Goal: Information Seeking & Learning: Learn about a topic

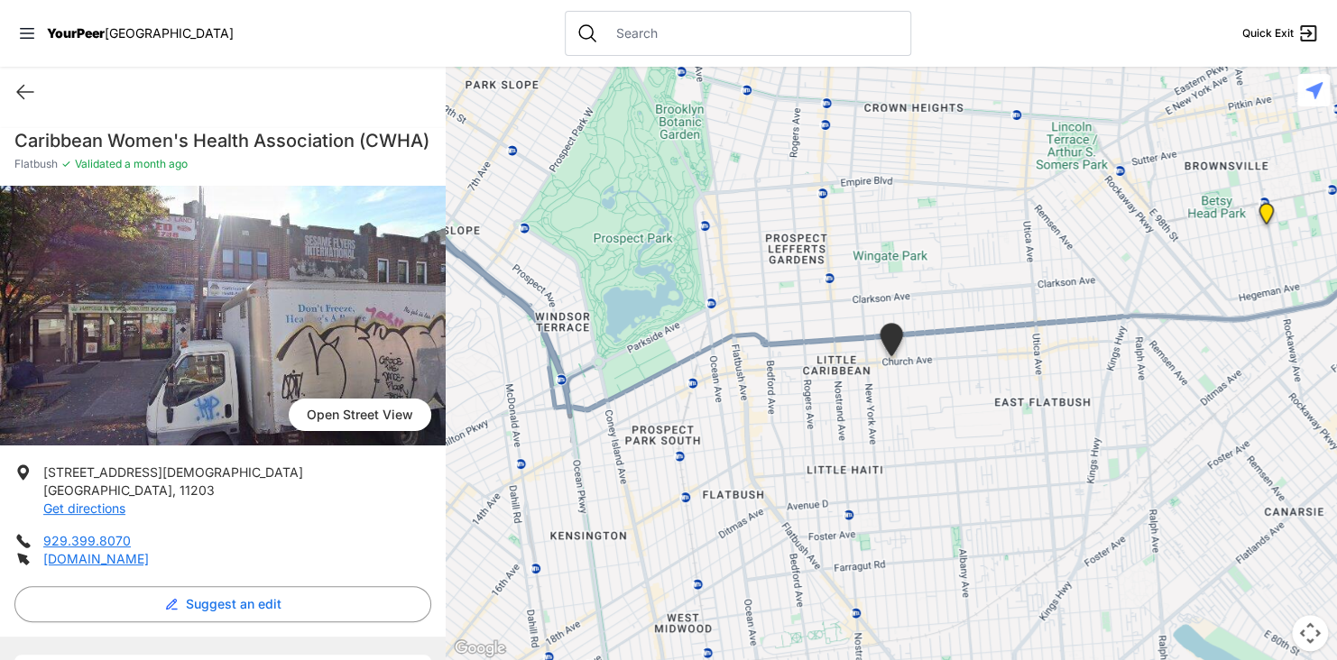
select select "recentlyUpdated"
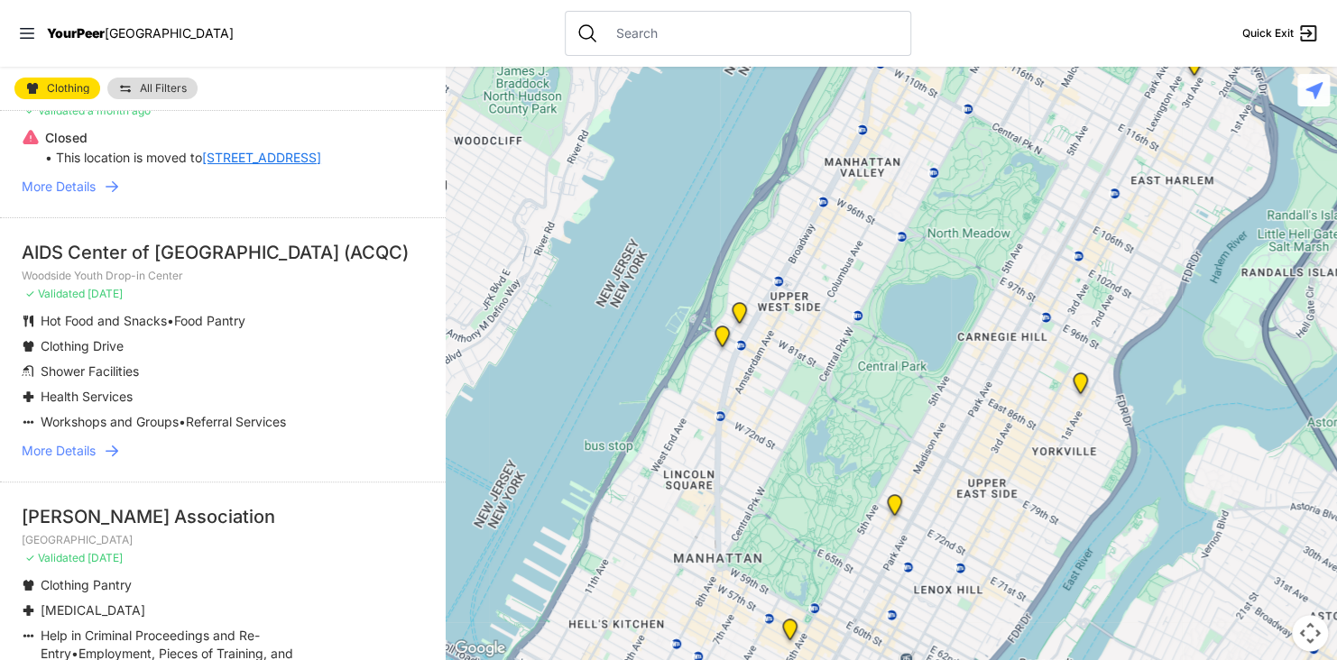
scroll to position [2255, 0]
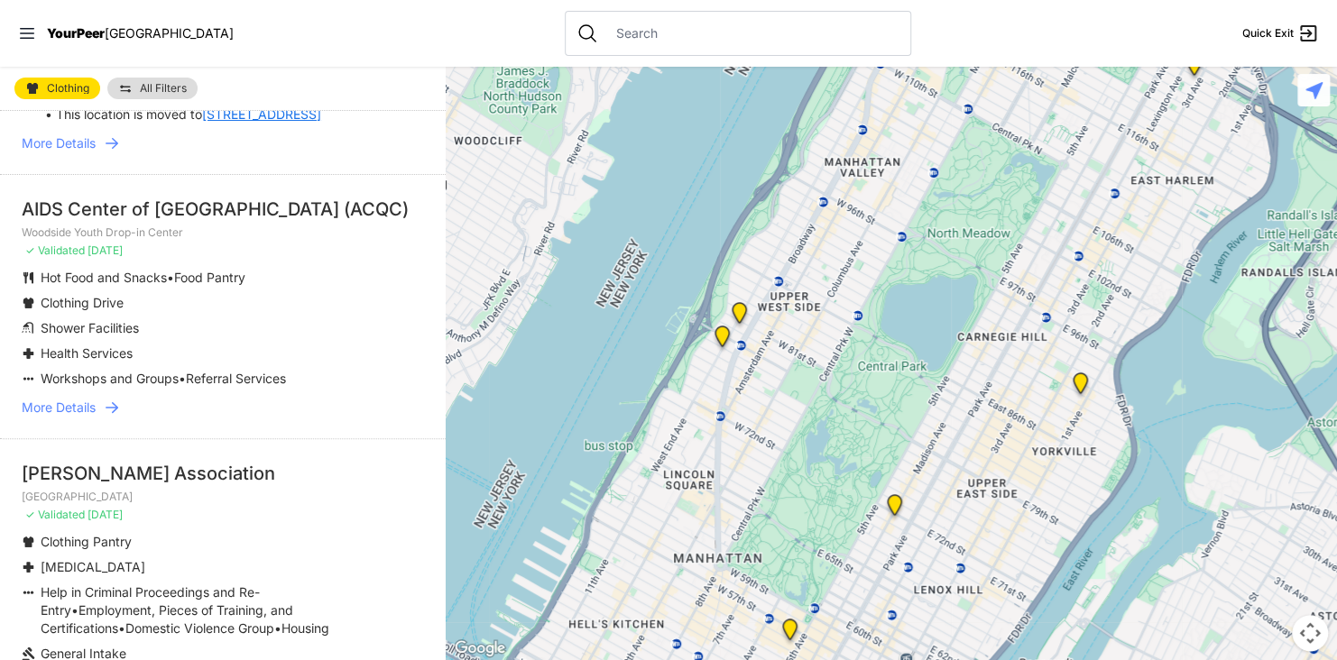
click at [60, 417] on span "More Details" at bounding box center [59, 408] width 74 height 18
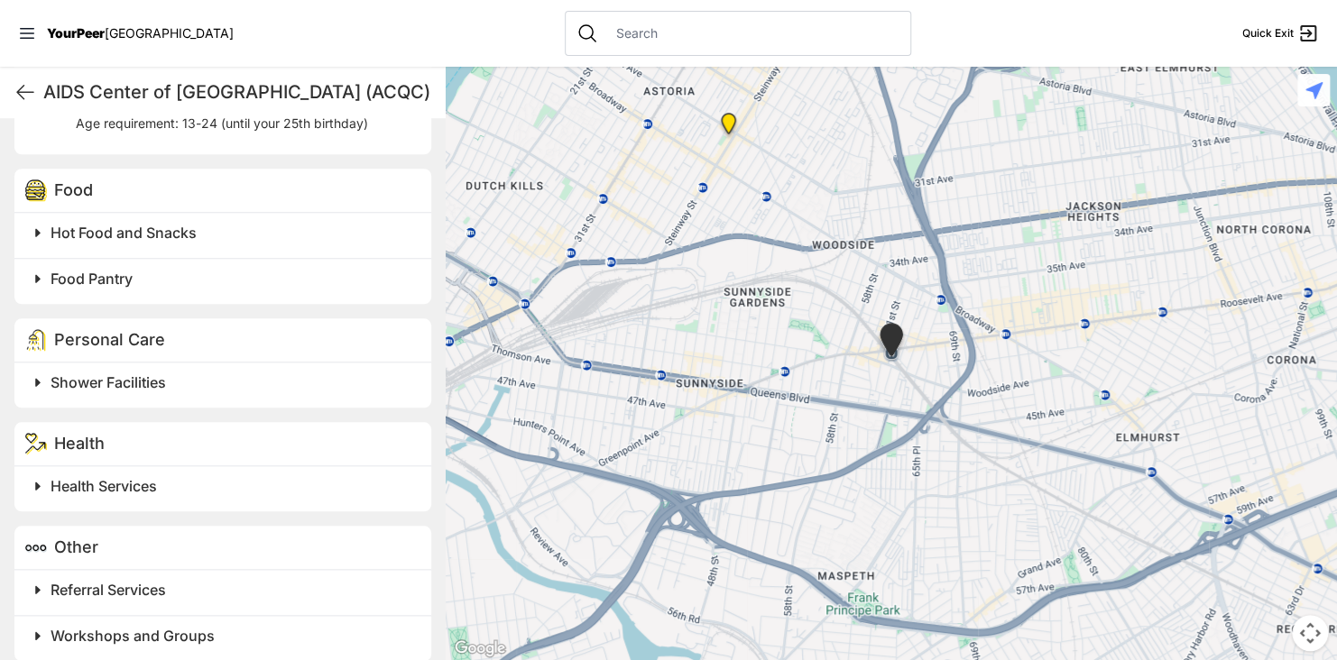
scroll to position [766, 0]
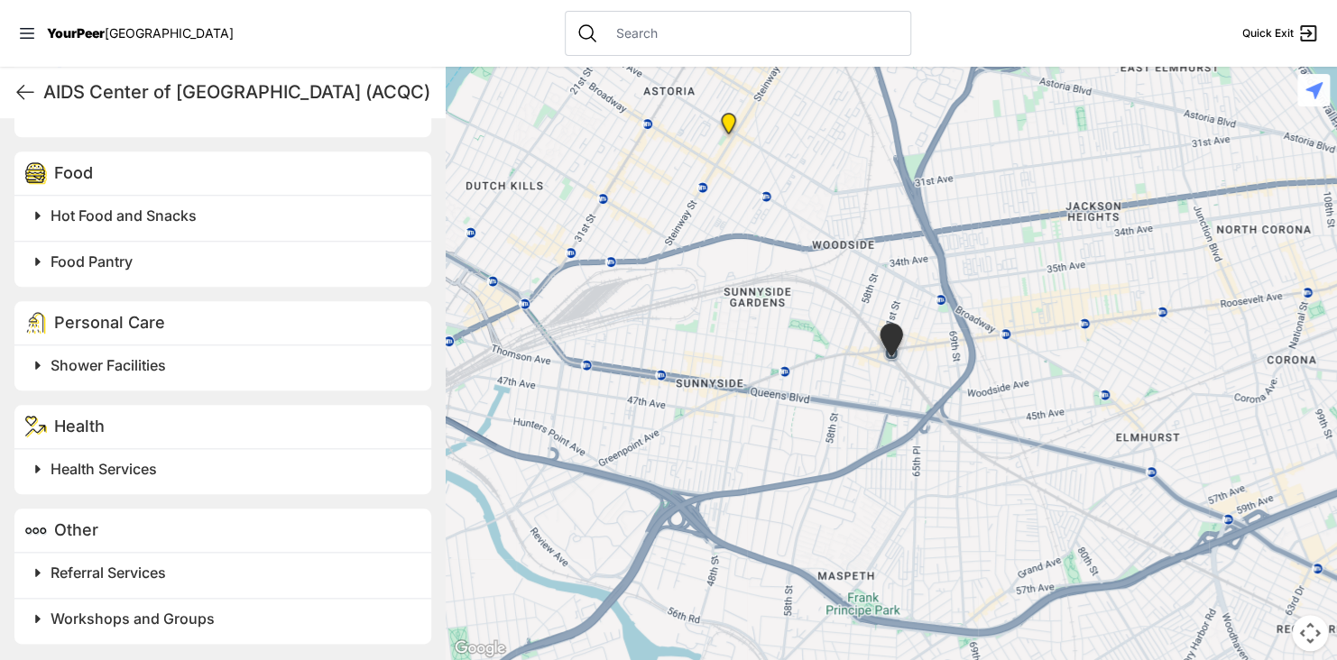
click at [133, 622] on span "Workshops and Groups" at bounding box center [133, 619] width 164 height 18
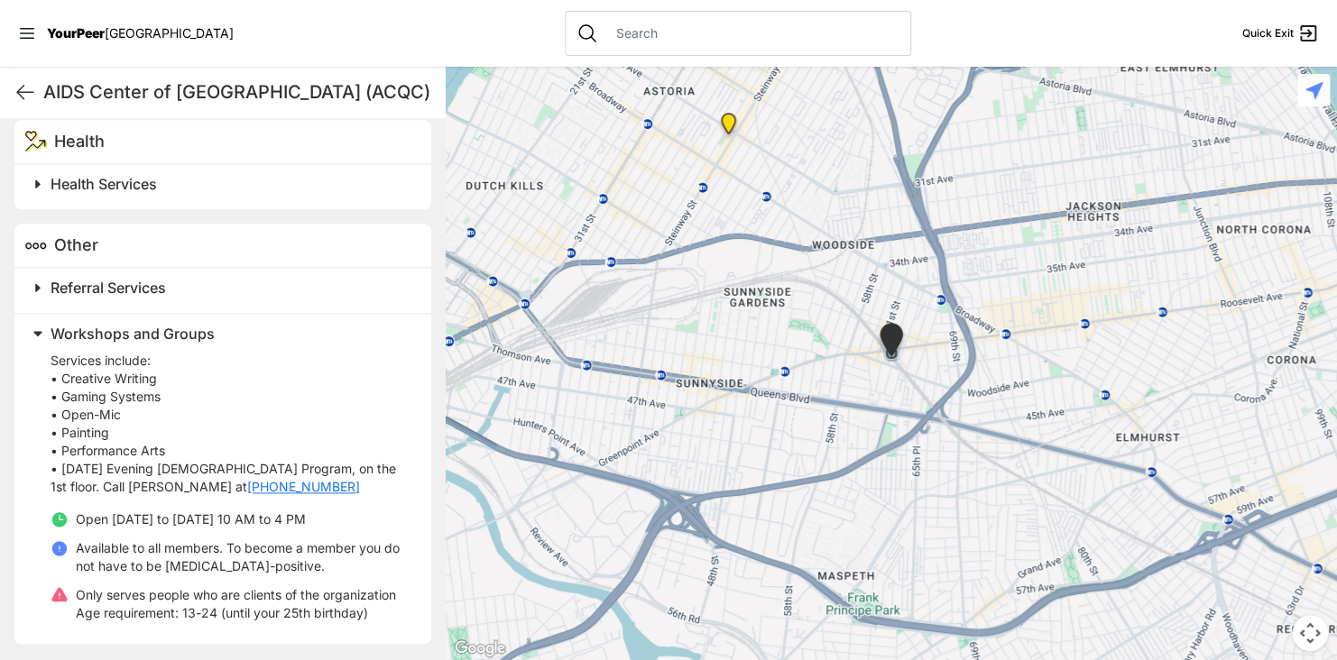
scroll to position [1051, 0]
click at [1287, 39] on span "Quick Exit" at bounding box center [1267, 33] width 51 height 14
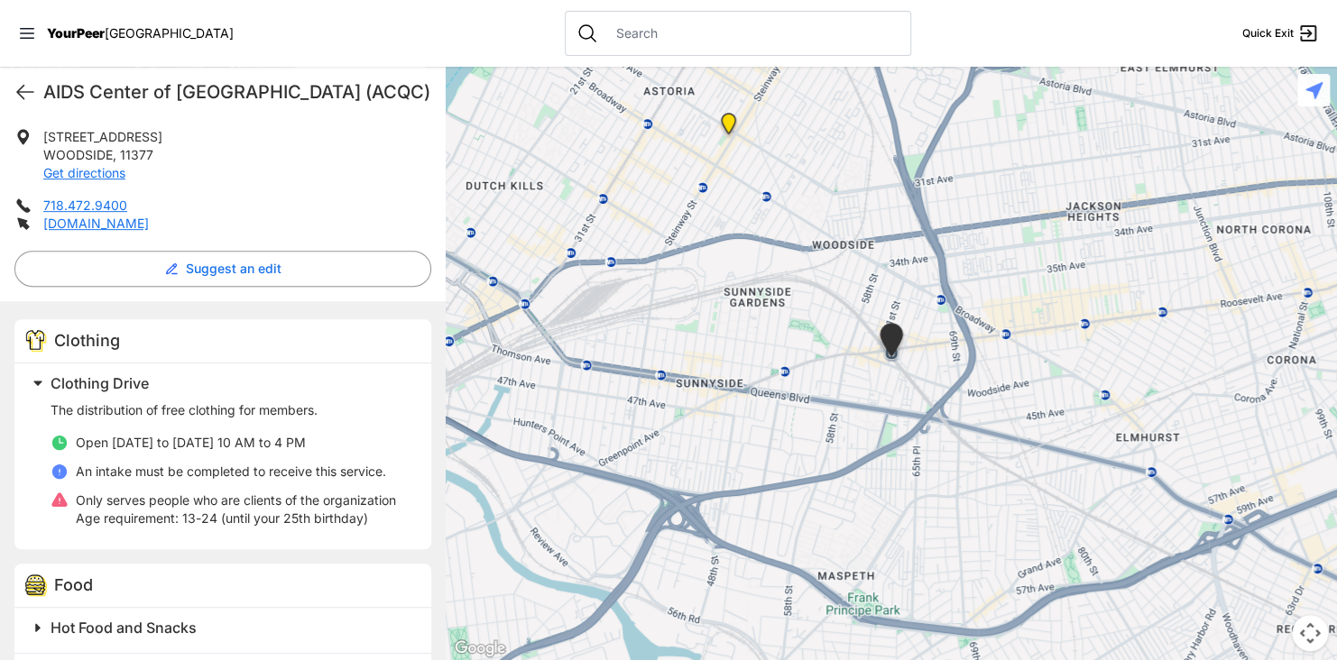
scroll to position [315, 0]
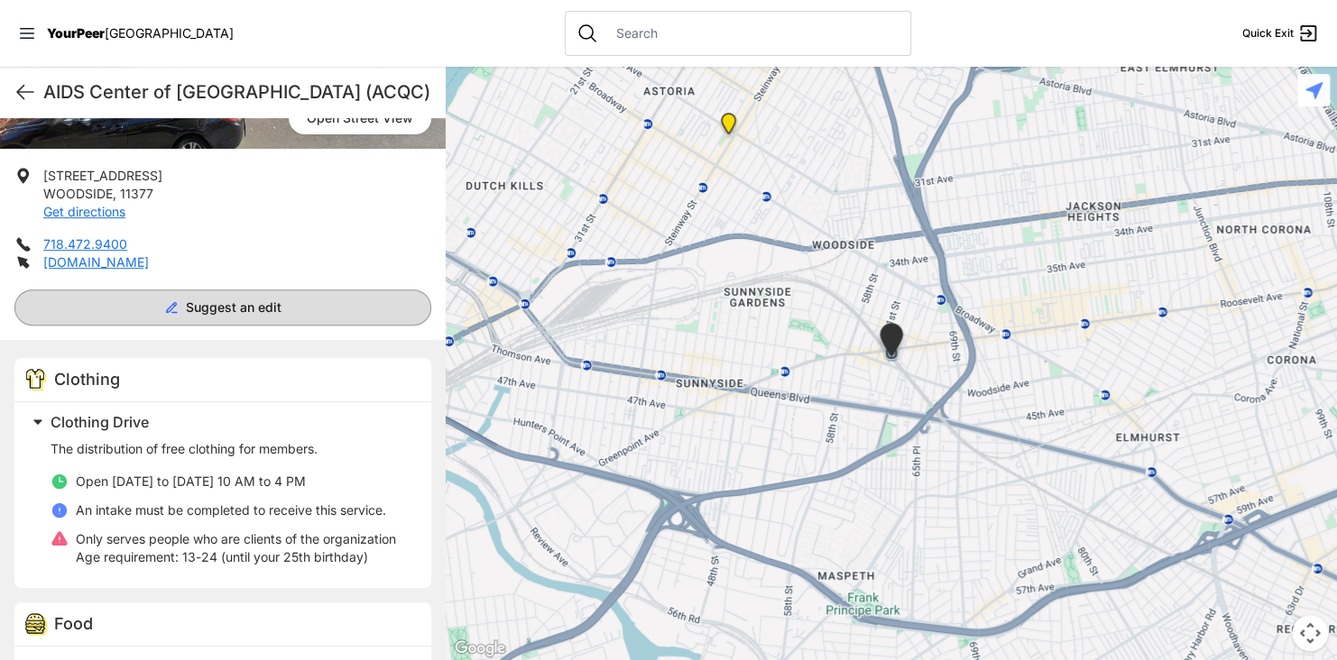
click at [245, 312] on span "Suggest an edit" at bounding box center [234, 308] width 96 height 18
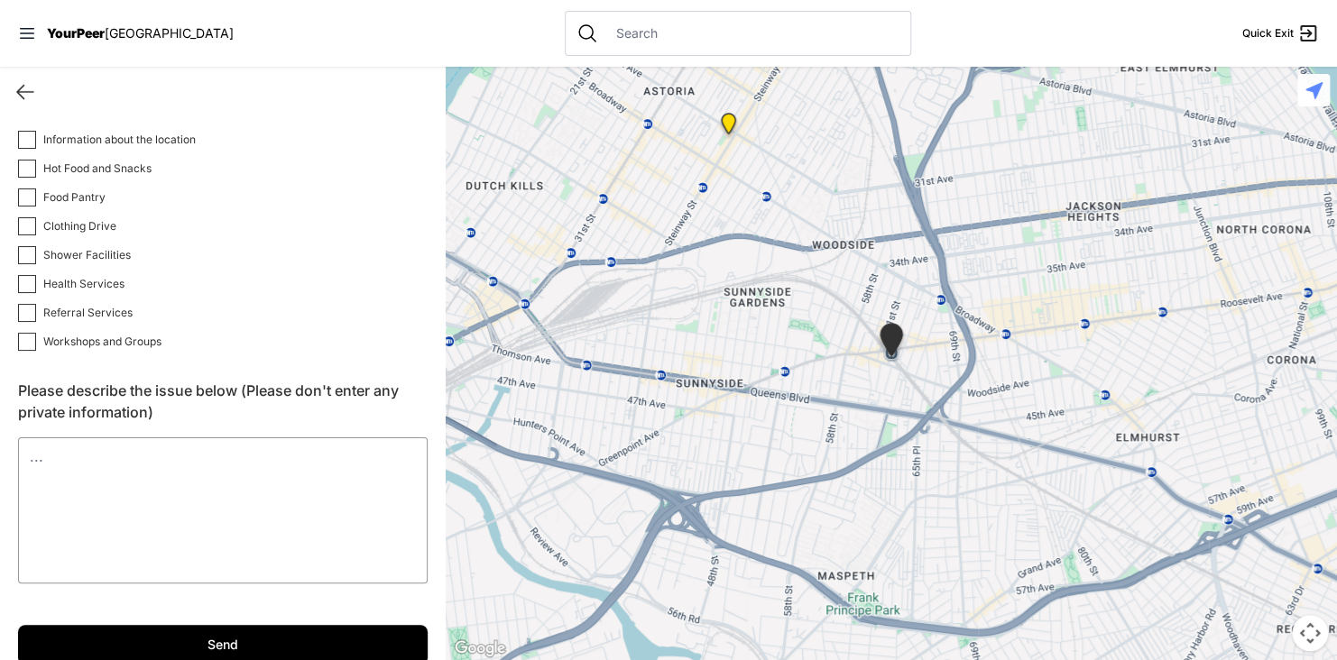
scroll to position [48, 0]
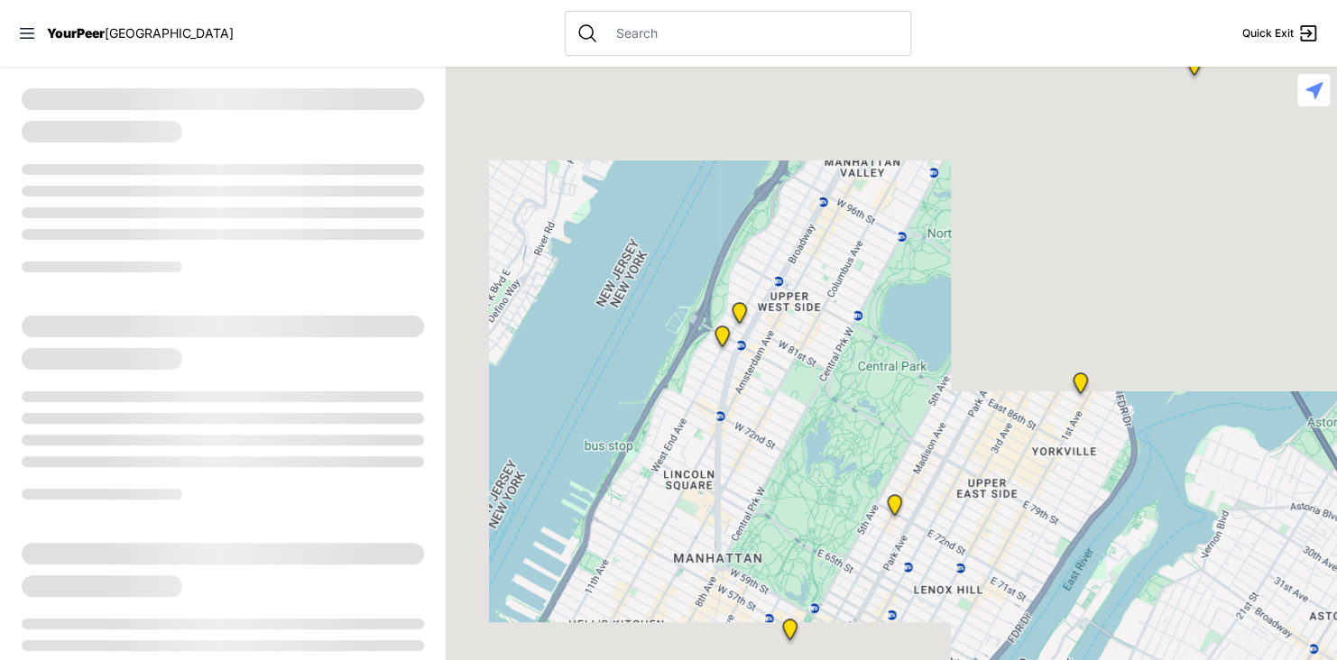
select select "recentlyUpdated"
